Goal: Transaction & Acquisition: Purchase product/service

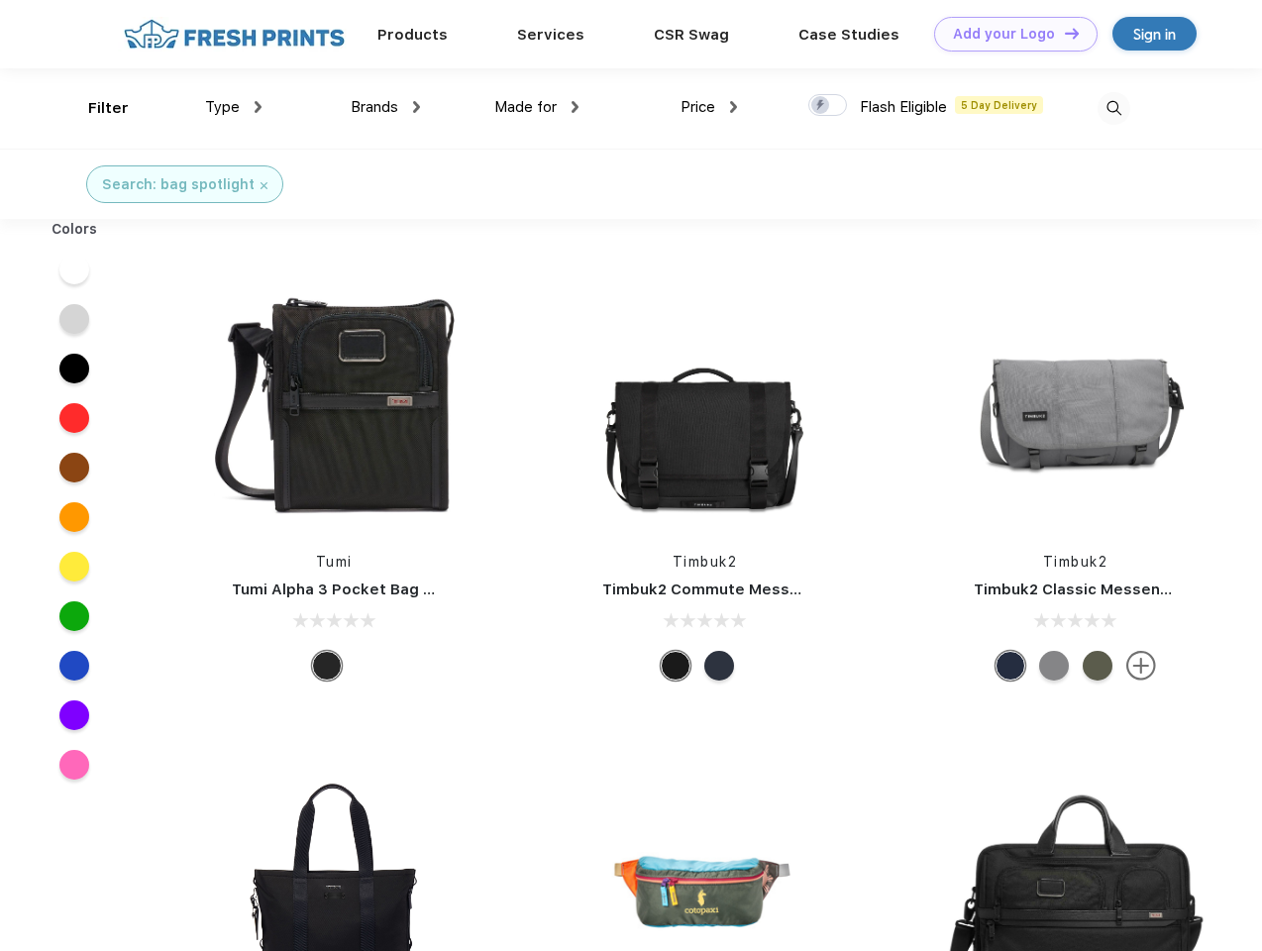
click at [1008, 34] on link "Add your Logo Design Tool" at bounding box center [1015, 34] width 163 height 35
click at [0, 0] on div "Design Tool" at bounding box center [0, 0] width 0 height 0
click at [1063, 33] on link "Add your Logo Design Tool" at bounding box center [1015, 34] width 163 height 35
click at [95, 108] on div "Filter" at bounding box center [108, 108] width 41 height 23
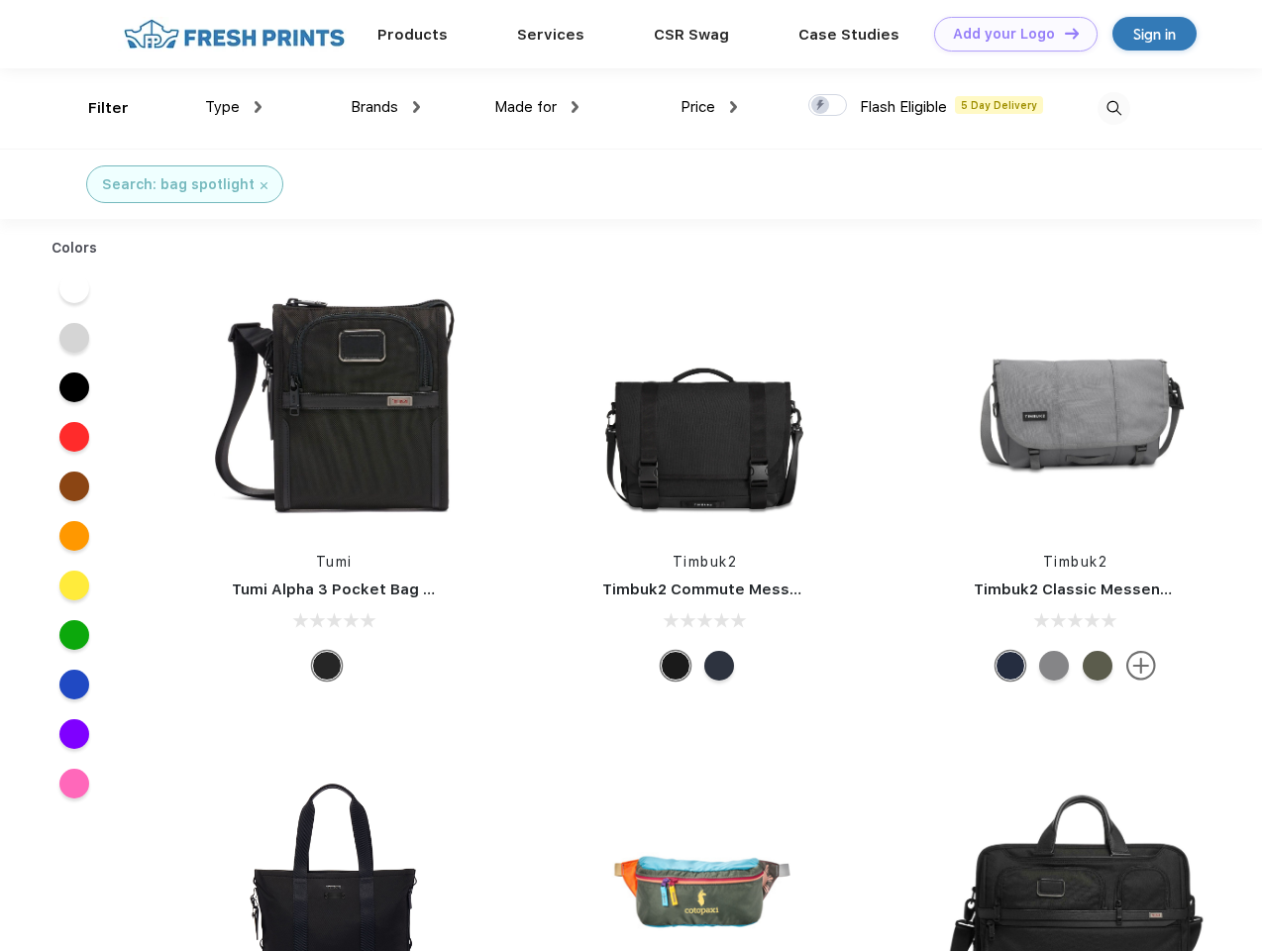
click at [234, 107] on span "Type" at bounding box center [222, 107] width 35 height 18
click at [385, 107] on span "Brands" at bounding box center [375, 107] width 48 height 18
click at [537, 107] on span "Made for" at bounding box center [525, 107] width 62 height 18
click at [709, 107] on span "Price" at bounding box center [697, 107] width 35 height 18
click at [828, 106] on div at bounding box center [827, 105] width 39 height 22
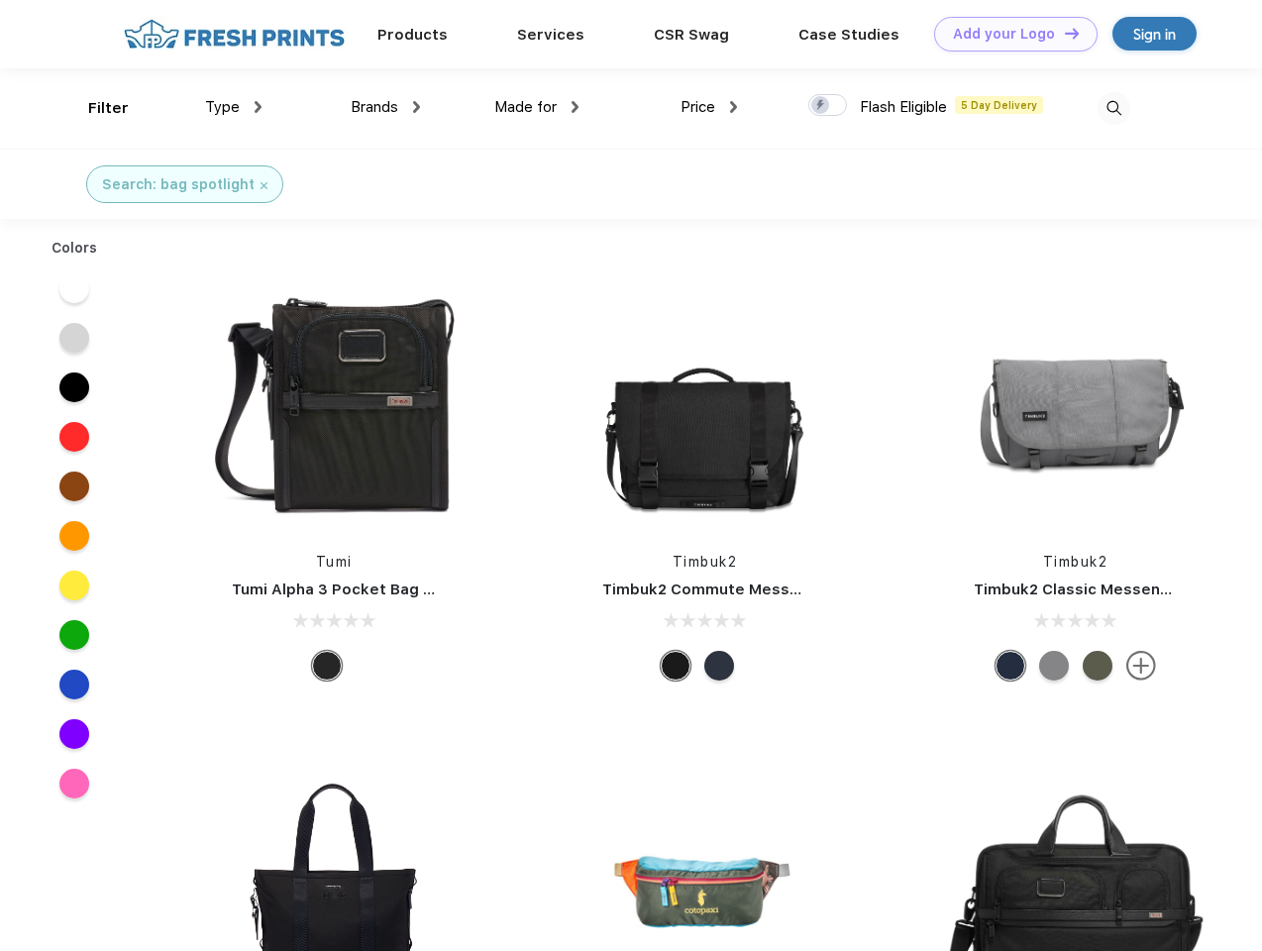
click at [821, 106] on input "checkbox" at bounding box center [814, 99] width 13 height 13
click at [1113, 108] on img at bounding box center [1113, 108] width 33 height 33
